Goal: Find specific page/section: Find specific page/section

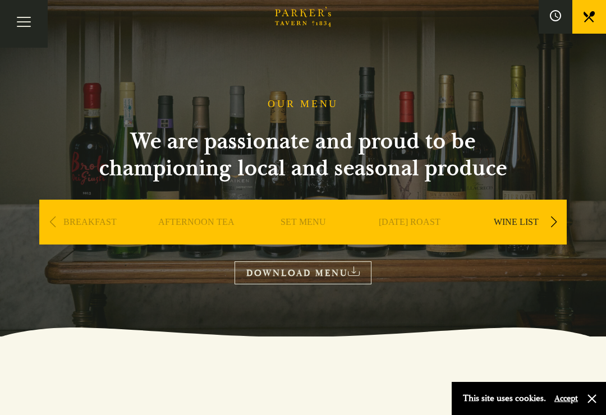
click at [527, 217] on link "WINE LIST" at bounding box center [516, 239] width 45 height 45
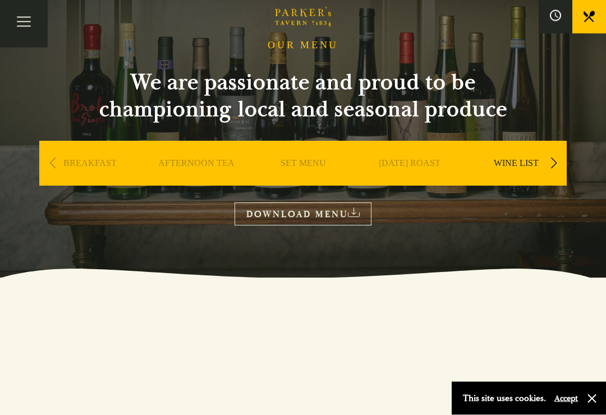
click at [557, 167] on div "Next slide" at bounding box center [553, 164] width 15 height 25
click at [411, 166] on link "WINE LIST" at bounding box center [409, 180] width 45 height 45
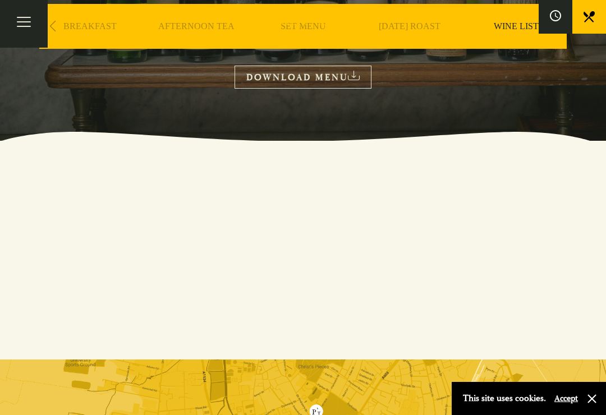
scroll to position [137, 0]
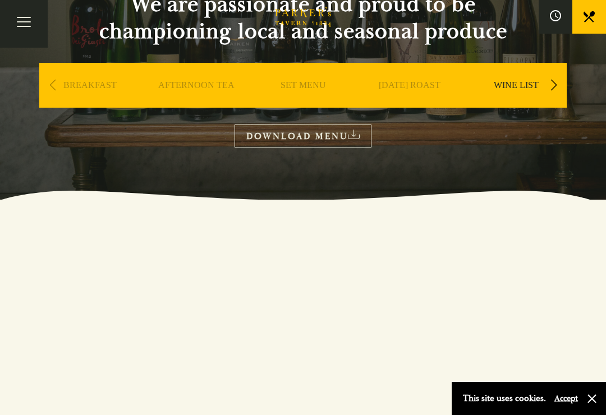
click at [354, 139] on icon at bounding box center [354, 135] width 12 height 10
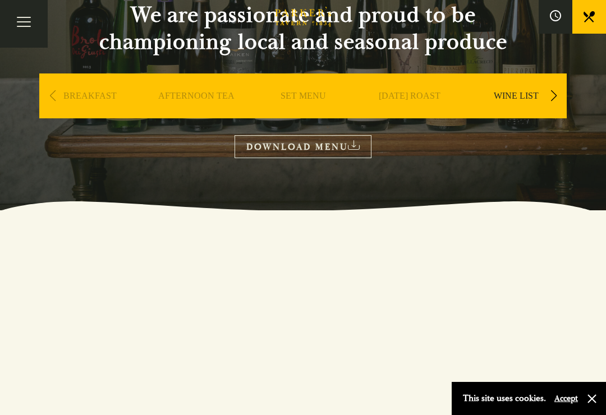
scroll to position [126, 0]
click at [428, 93] on link "[DATE] ROAST" at bounding box center [410, 113] width 62 height 45
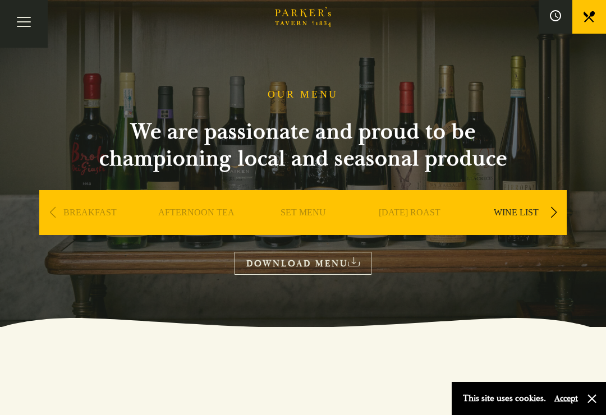
scroll to position [0, 0]
